Goal: Find specific page/section: Find specific page/section

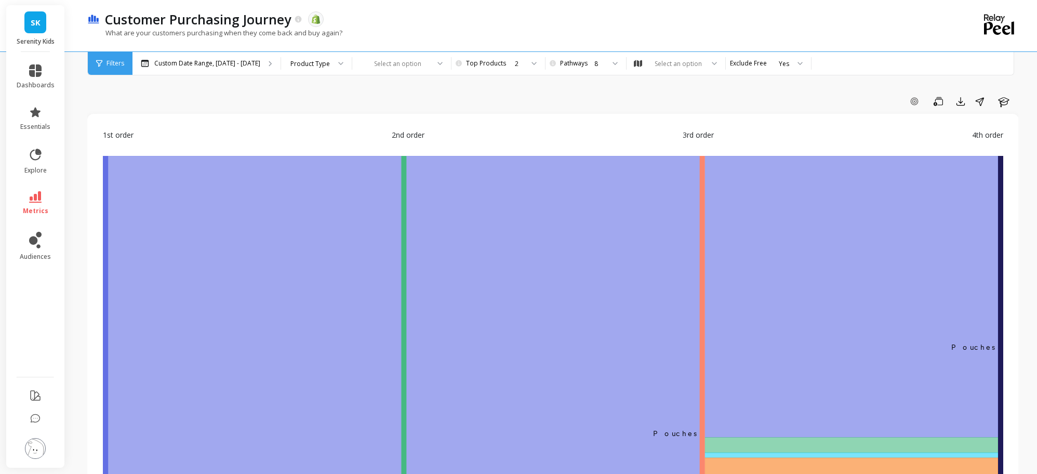
click at [35, 31] on link "SK" at bounding box center [35, 22] width 22 height 22
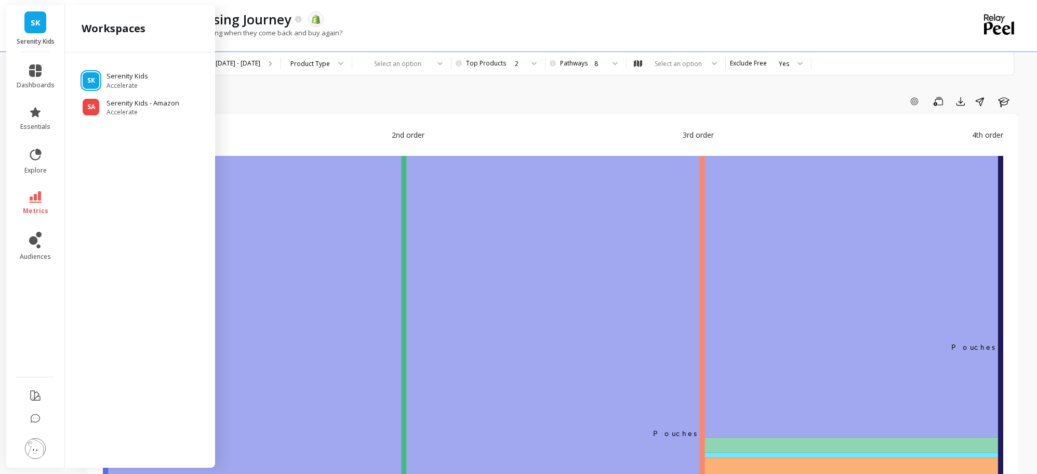
click at [106, 64] on ul "SK Serenity Kids Accelerate SA Serenity Kids - Amazon Accelerate" at bounding box center [139, 89] width 133 height 53
click at [109, 69] on ul "SK Serenity Kids Accelerate SA Serenity Kids - Amazon Accelerate" at bounding box center [139, 89] width 133 height 53
click at [109, 74] on p "Serenity Kids" at bounding box center [128, 76] width 44 height 10
click at [128, 80] on p "Serenity Kids" at bounding box center [128, 76] width 44 height 10
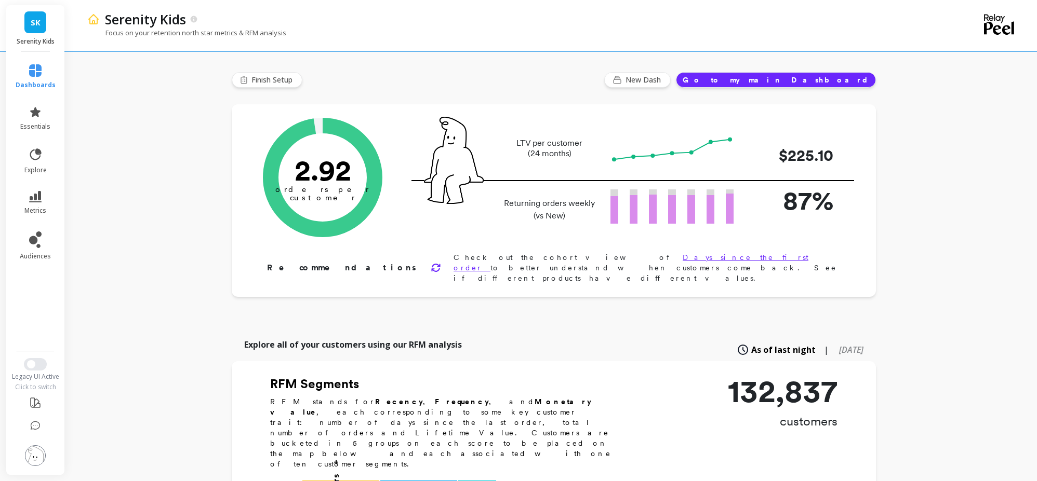
click at [42, 368] on button "Switch to New UI" at bounding box center [35, 364] width 23 height 12
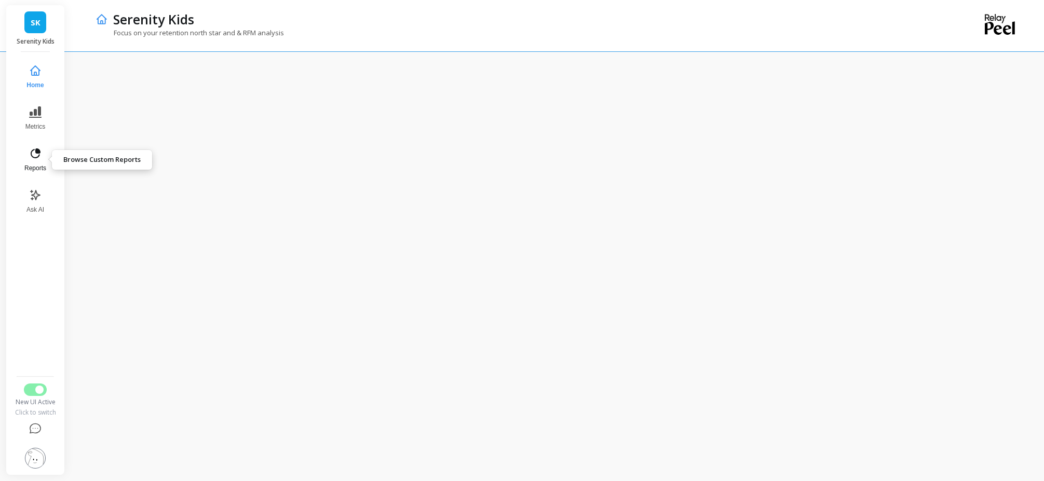
click at [26, 163] on button "Reports" at bounding box center [35, 159] width 34 height 37
